Goal: Task Accomplishment & Management: Manage account settings

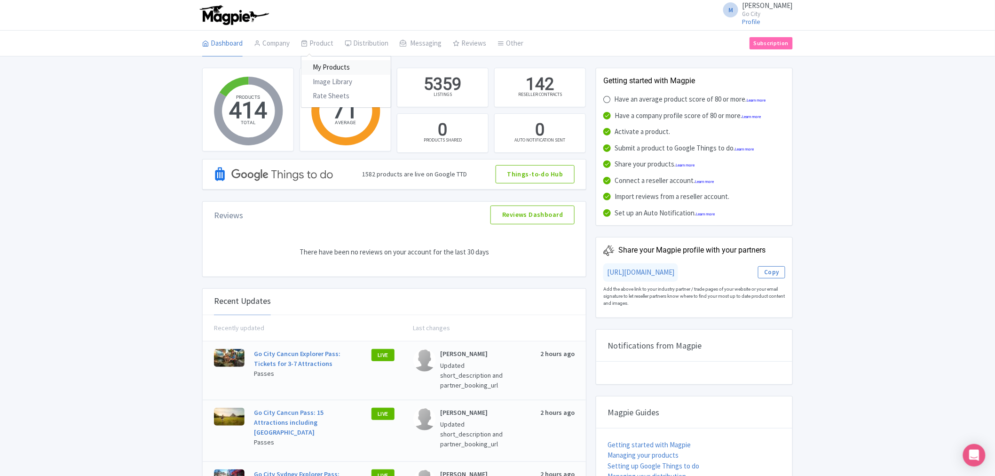
click at [334, 68] on link "My Products" at bounding box center [345, 67] width 89 height 15
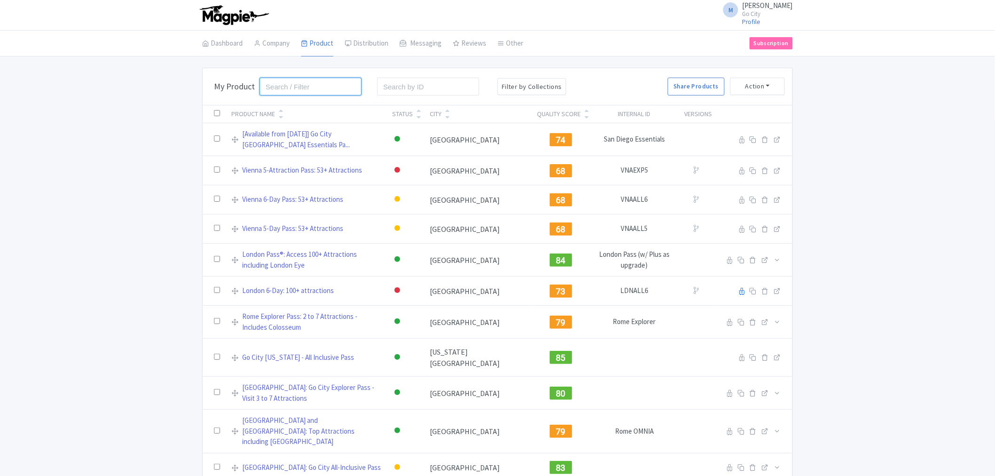
drag, startPoint x: 0, startPoint y: 0, endPoint x: 292, endPoint y: 88, distance: 305.0
click at [292, 88] on input "search" at bounding box center [310, 87] width 102 height 18
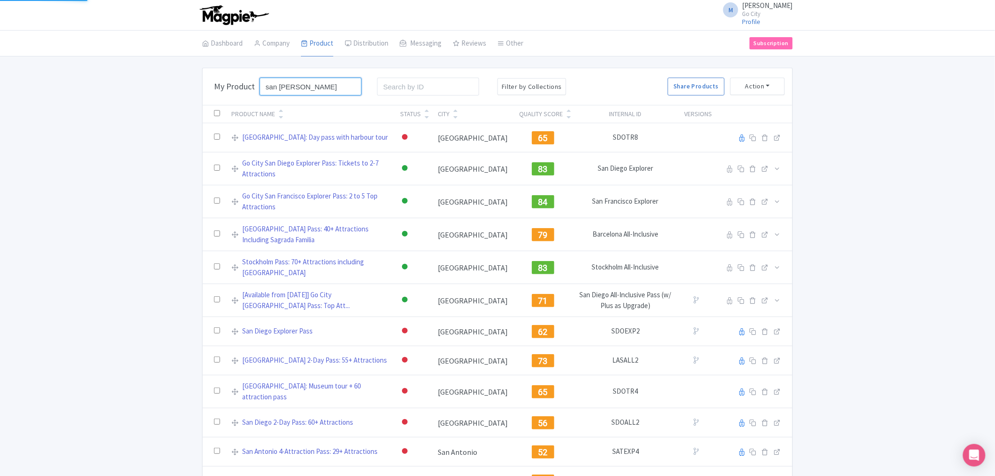
type input "san francis"
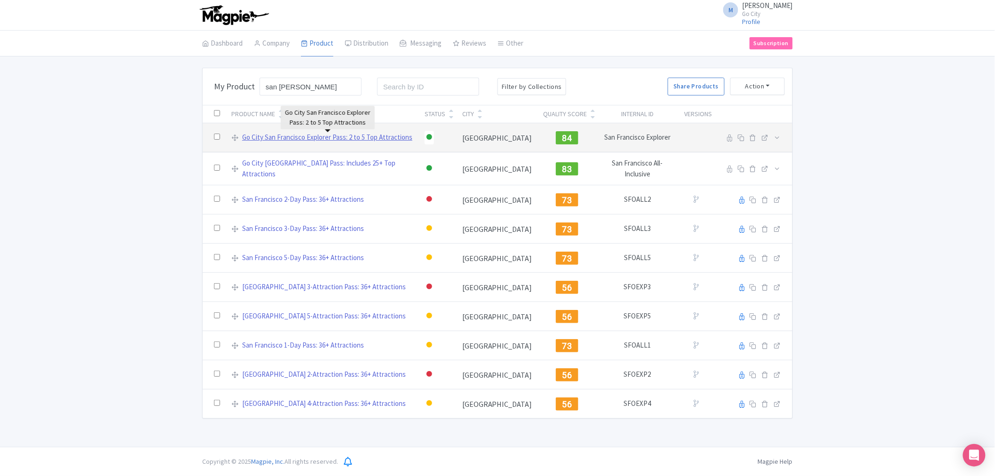
click at [282, 140] on link "Go City San Francisco Explorer Pass: 2 to 5 Top Attractions" at bounding box center [327, 137] width 170 height 11
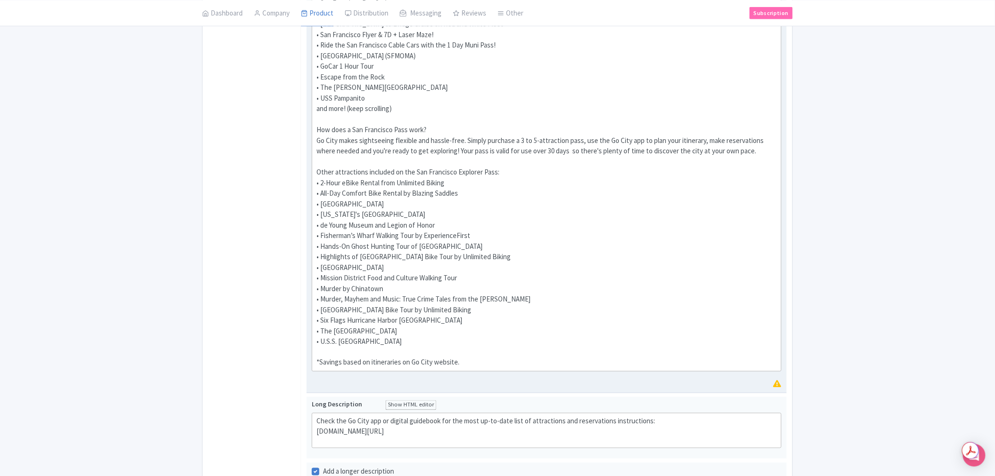
scroll to position [470, 0]
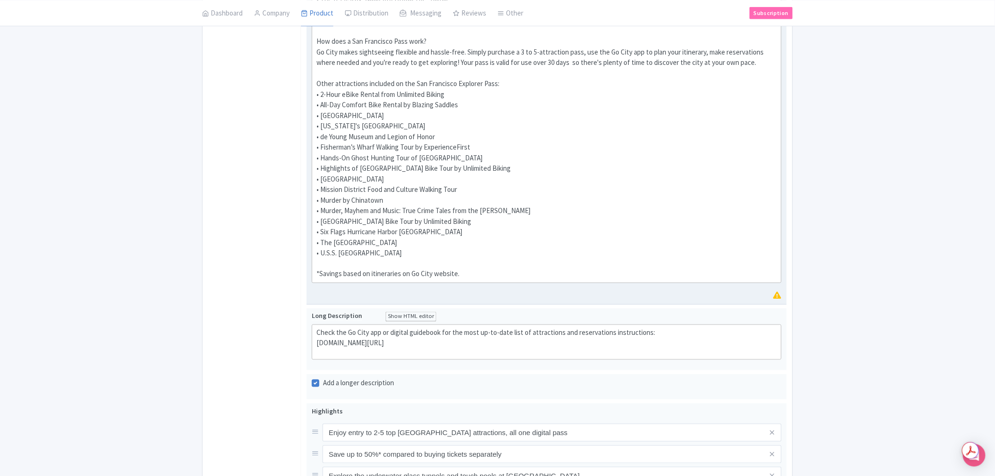
click at [458, 233] on div "Explore San Francisco at your own pace with Go City's Explorer Pass. Pick your …" at bounding box center [546, 46] width 460 height 465
type trix-editor "<div>Explore San Francisco at your own pace with Go City's Explorer Pass. Pick …"
click at [922, 259] on div "← Back to Products Go City San Francisco Explorer Pass: 2 to 5 Top Attractions …" at bounding box center [497, 169] width 995 height 1142
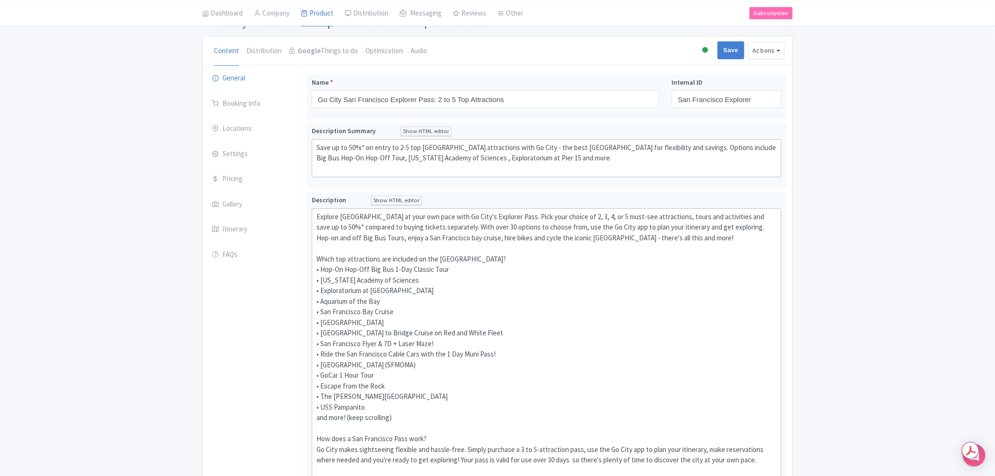
scroll to position [0, 0]
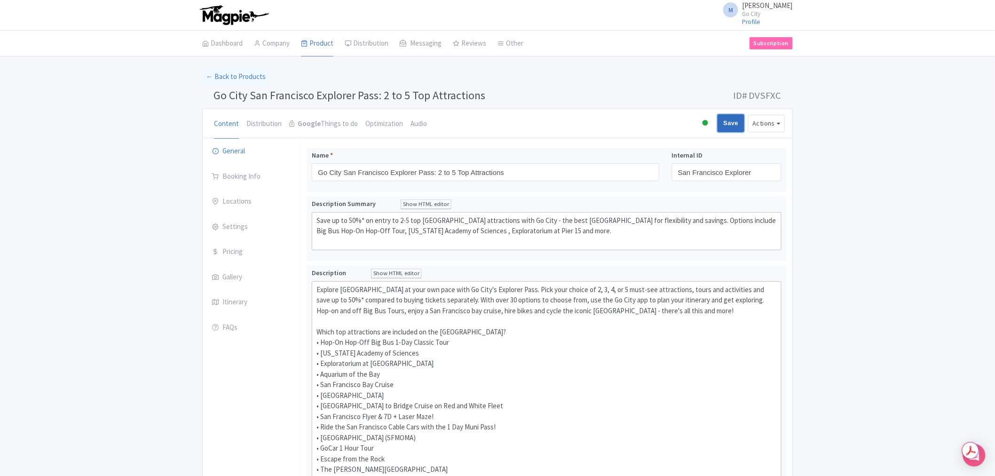
click at [731, 128] on input "Save" at bounding box center [730, 123] width 27 height 18
type input "Saving..."
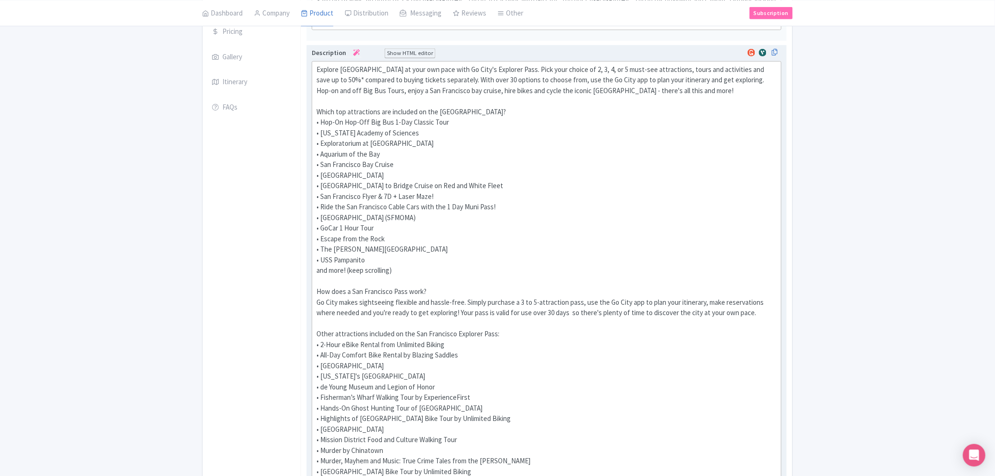
scroll to position [313, 0]
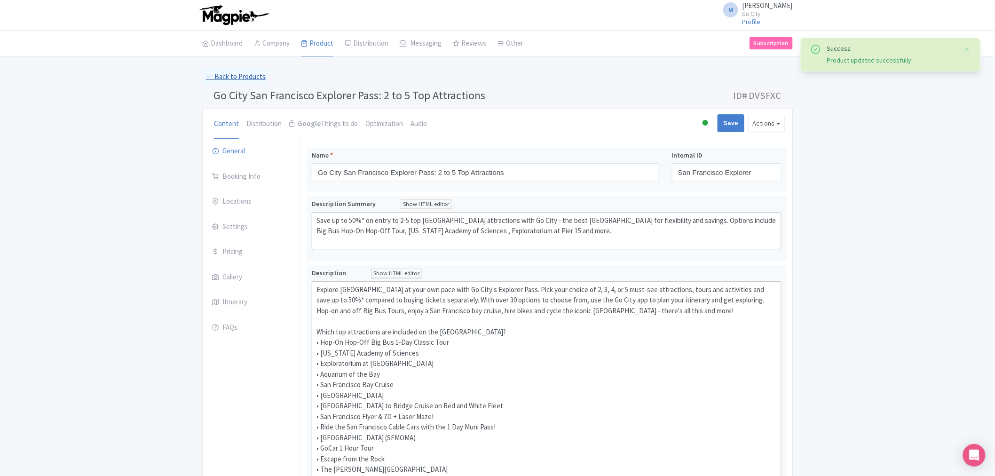
click at [233, 76] on link "← Back to Products" at bounding box center [235, 77] width 67 height 18
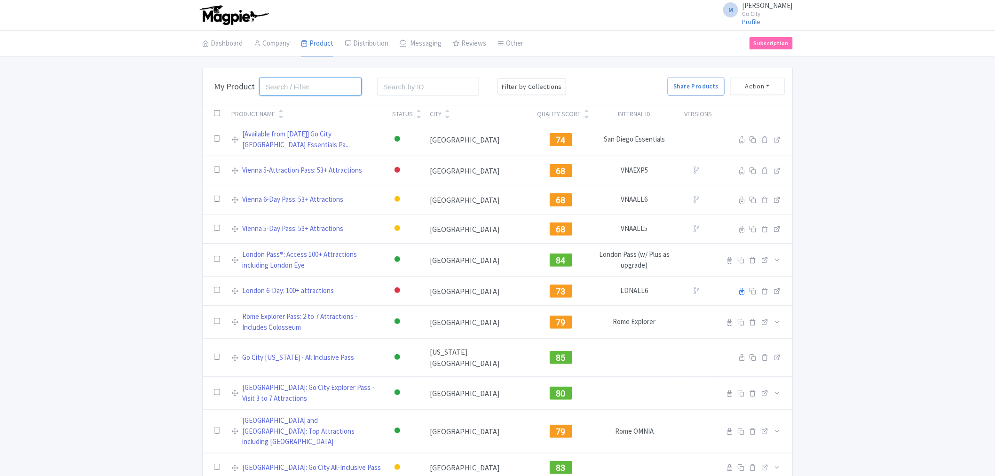
click at [330, 87] on input "search" at bounding box center [310, 87] width 102 height 18
click button "Search" at bounding box center [0, 0] width 0 height 0
click at [330, 87] on input "seasonal" at bounding box center [310, 87] width 102 height 18
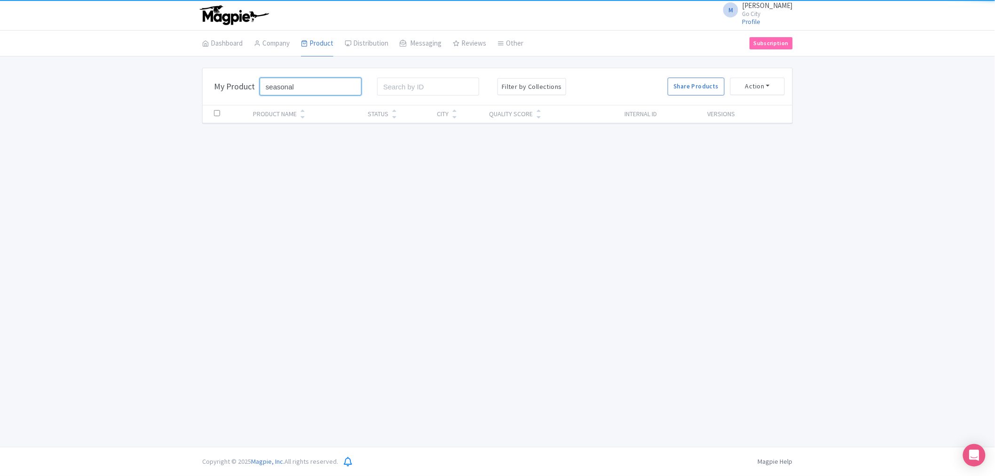
click at [330, 87] on input "seasonal" at bounding box center [310, 87] width 102 height 18
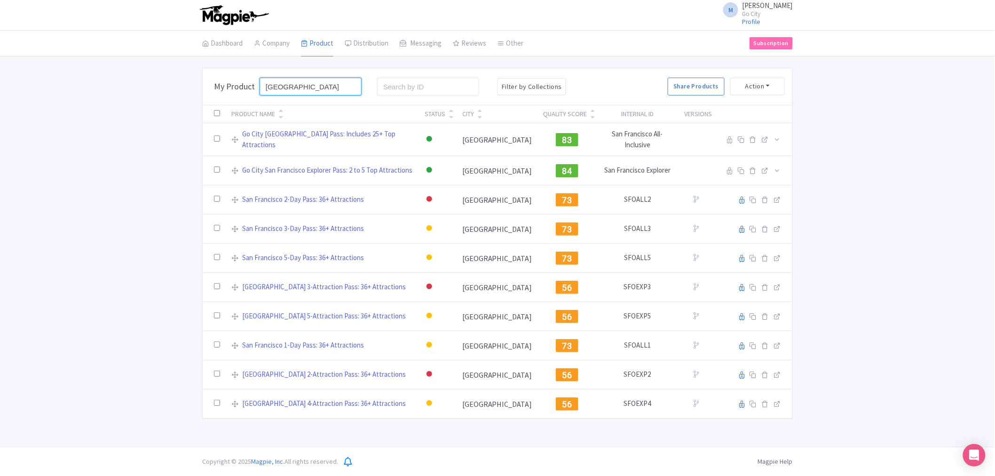
type input "[GEOGRAPHIC_DATA]"
click button "Search" at bounding box center [0, 0] width 0 height 0
click at [162, 189] on div "Bulk Actions [GEOGRAPHIC_DATA] Add to Collection Share Products Add to Collecti…" at bounding box center [497, 243] width 995 height 351
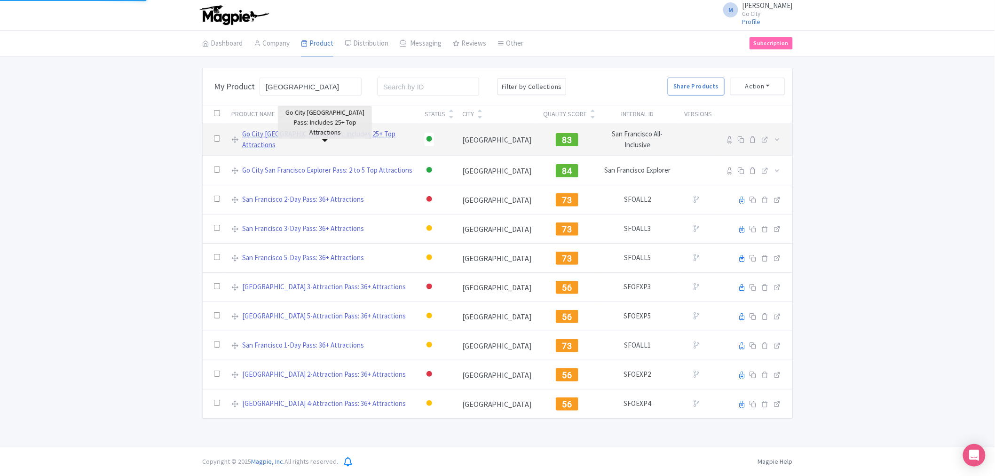
click at [341, 136] on link "Go City [GEOGRAPHIC_DATA] Pass: Includes 25+ Top Attractions" at bounding box center [327, 139] width 171 height 21
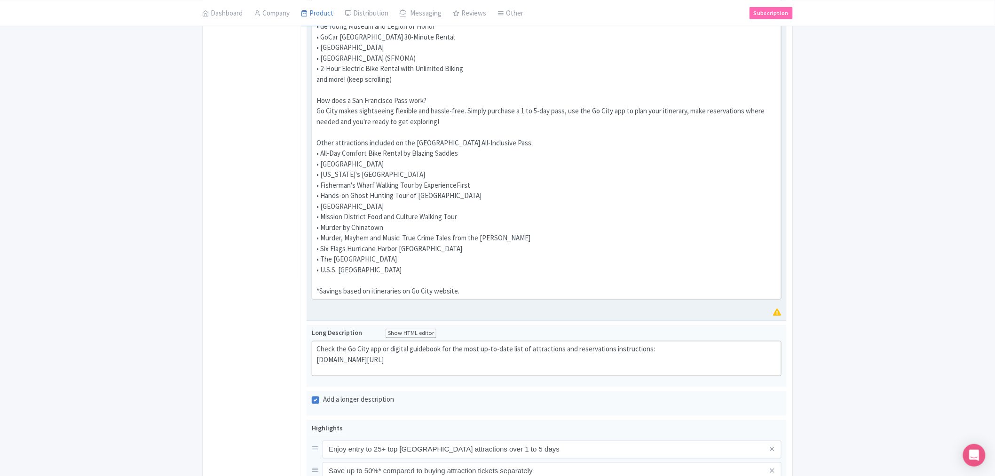
scroll to position [417, 0]
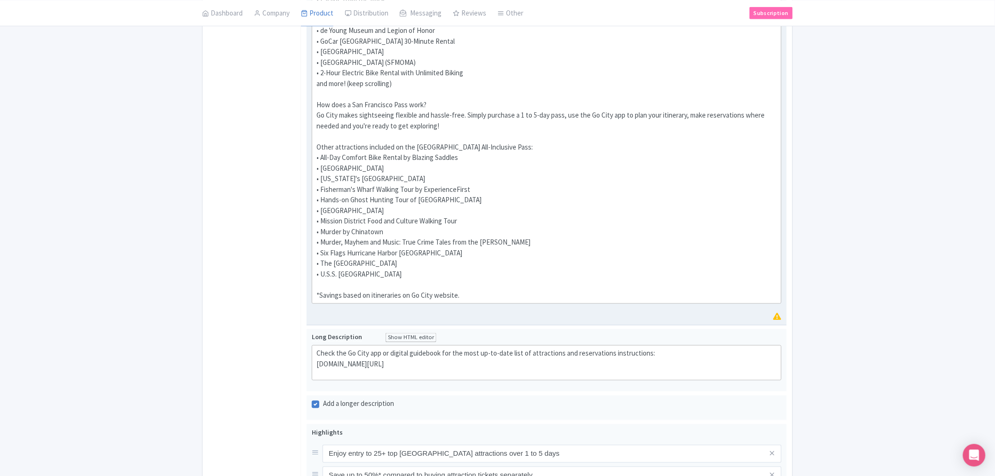
click at [466, 252] on div "Explore San Francisco and the Bay area attractions with one easy to use attract…" at bounding box center [546, 84] width 460 height 434
type trix-editor "<div>Explore San Francisco and the Bay area attractions with one easy to use at…"
click at [863, 256] on div "← Back to Products Go City San Francisco Pass: Includes 25+ Top Attractions ID#…" at bounding box center [497, 194] width 995 height 1089
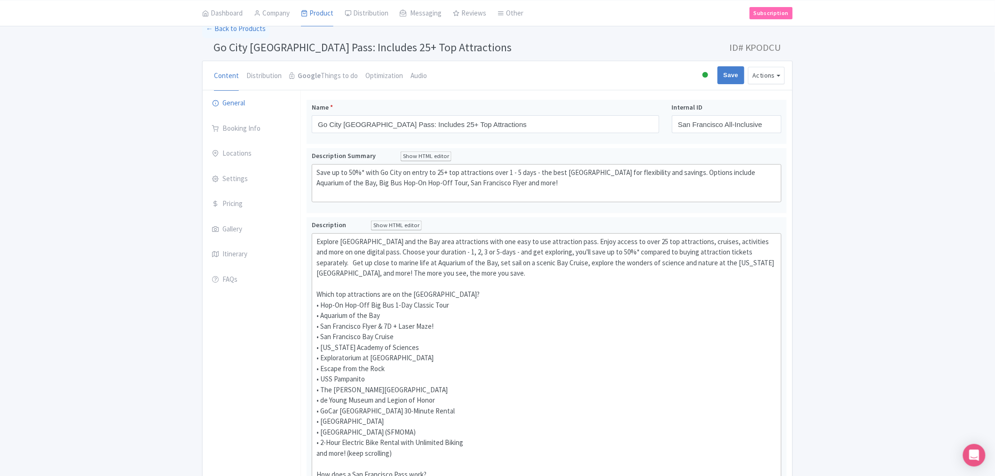
scroll to position [0, 0]
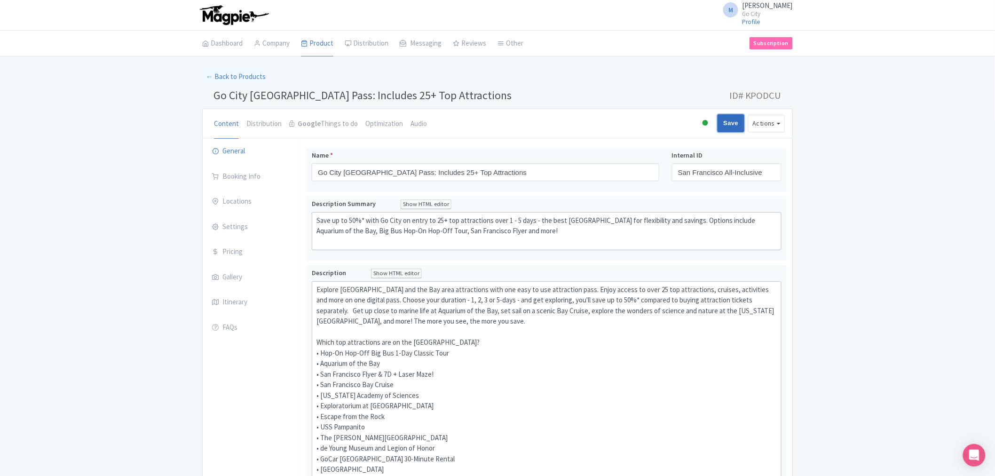
click at [729, 126] on input "Save" at bounding box center [730, 123] width 27 height 18
type input "Saving..."
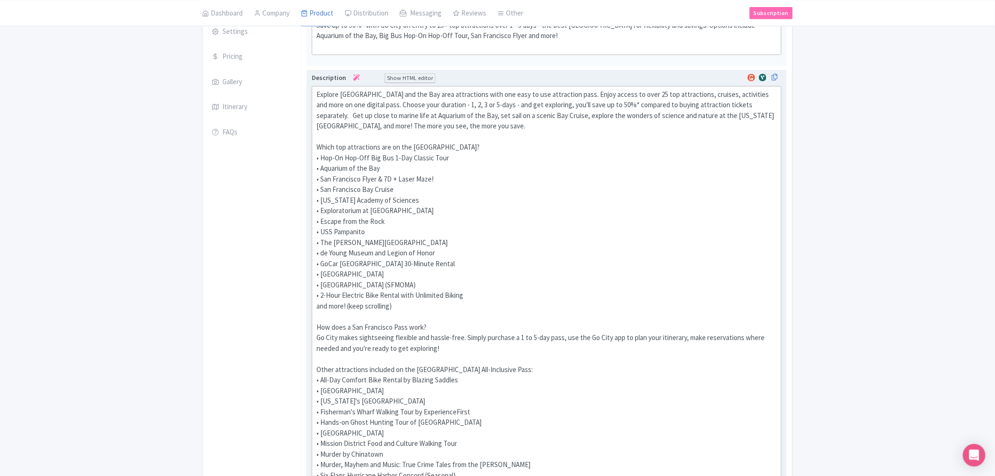
scroll to position [313, 0]
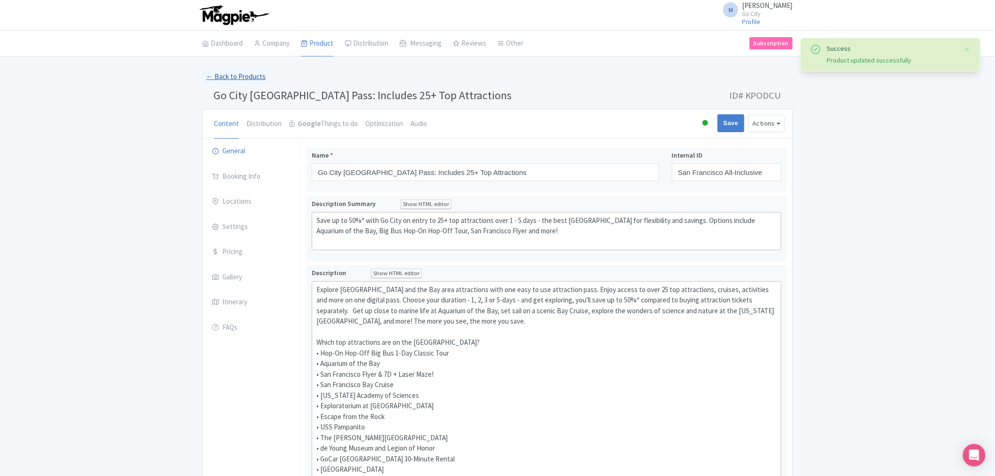
click at [215, 76] on link "← Back to Products" at bounding box center [235, 77] width 67 height 18
